Goal: Transaction & Acquisition: Book appointment/travel/reservation

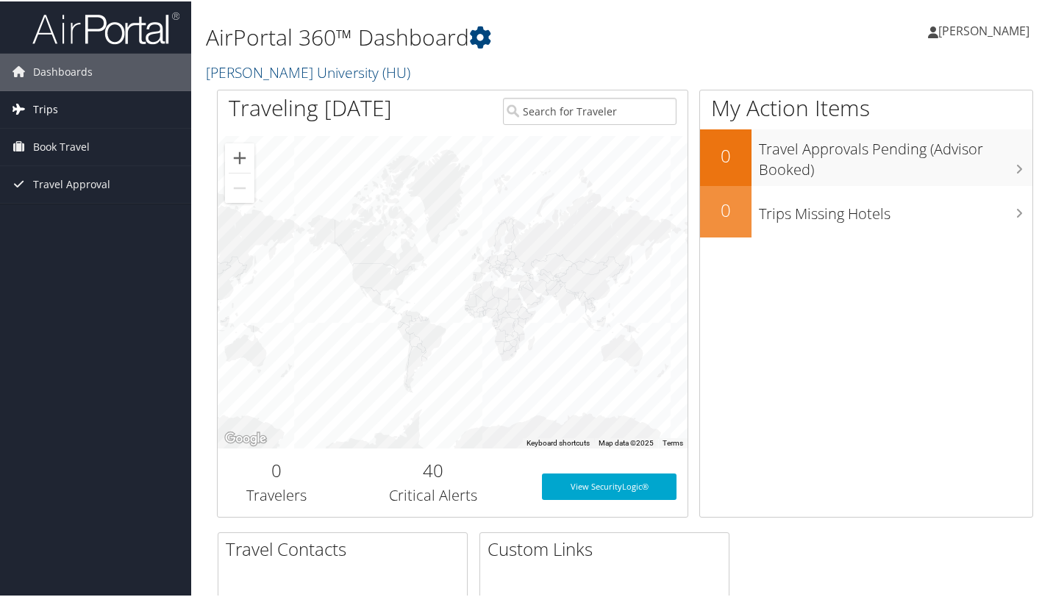
click at [98, 110] on link "Trips" at bounding box center [95, 108] width 191 height 37
click at [100, 141] on link "Book Travel" at bounding box center [95, 145] width 191 height 37
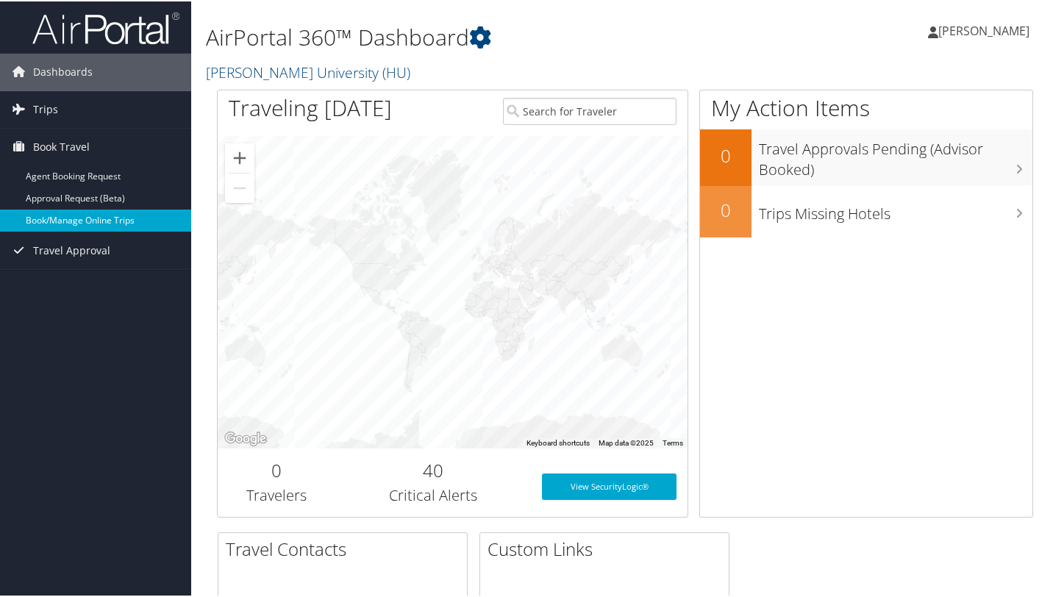
click at [119, 222] on link "Book/Manage Online Trips" at bounding box center [95, 219] width 191 height 22
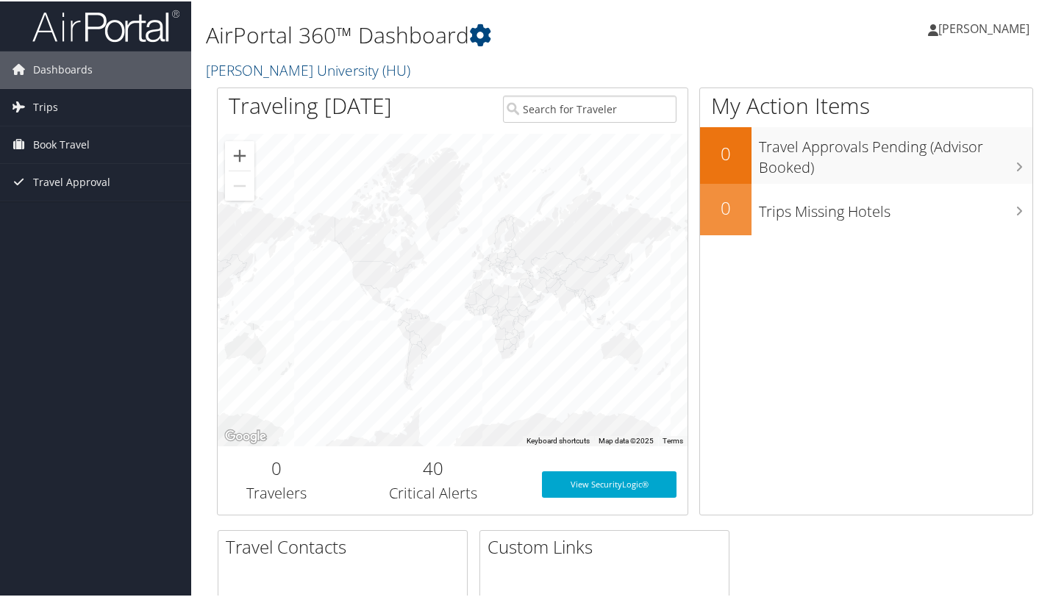
scroll to position [15, 0]
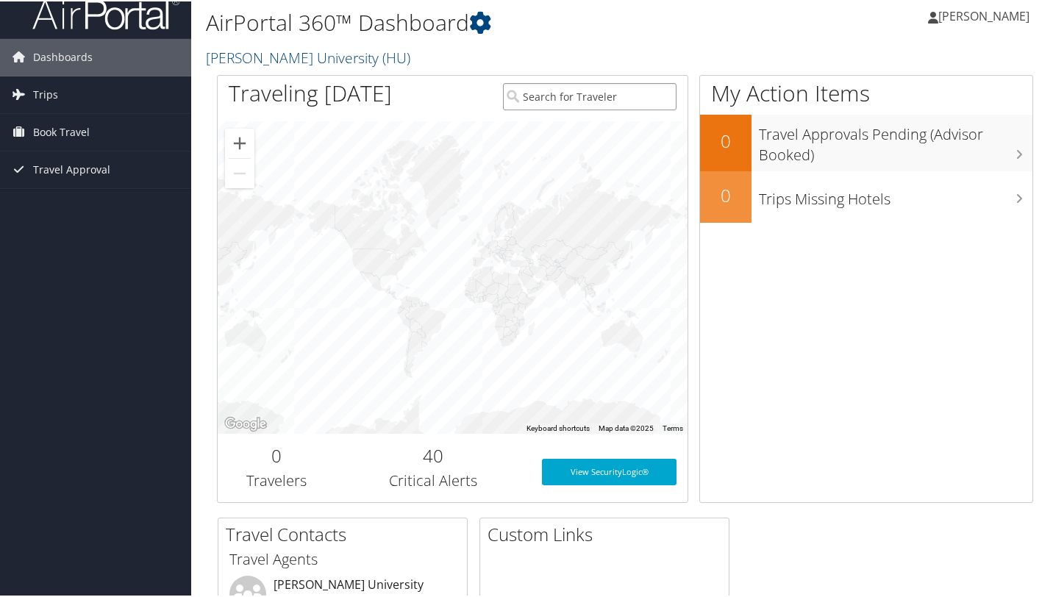
click at [585, 100] on input "search" at bounding box center [590, 95] width 174 height 27
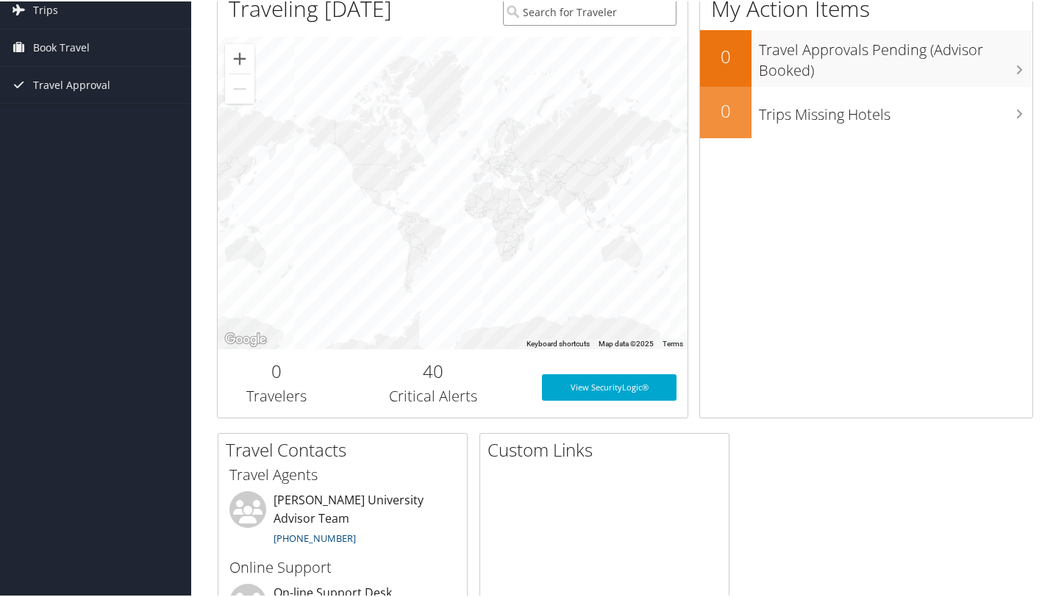
scroll to position [0, 0]
